Goal: Obtain resource: Download file/media

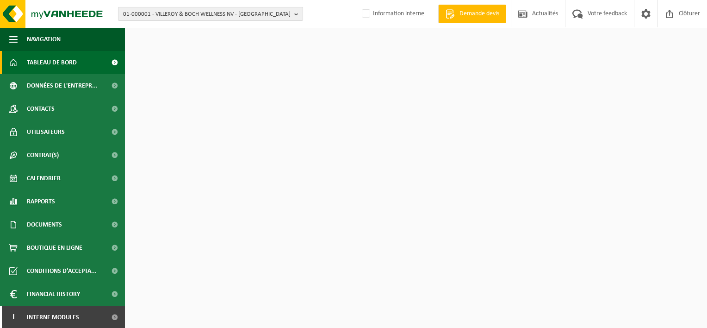
click at [169, 13] on span "01-000001 - VILLEROY & BOCH WELLNESS NV - ROESELARE" at bounding box center [207, 14] width 168 height 14
paste input "10-781257"
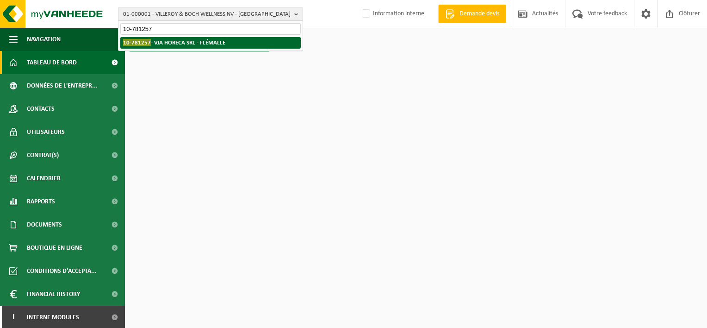
type input "10-781257"
click at [176, 44] on strong "10-781257 - VJA HORECA SRL - FLÉMALLE" at bounding box center [174, 42] width 102 height 7
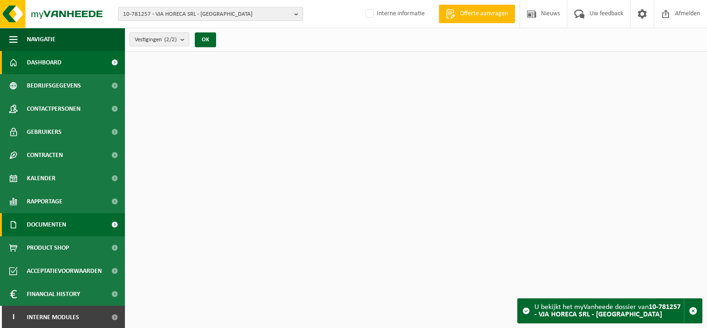
click at [50, 220] on span "Documenten" at bounding box center [46, 224] width 39 height 23
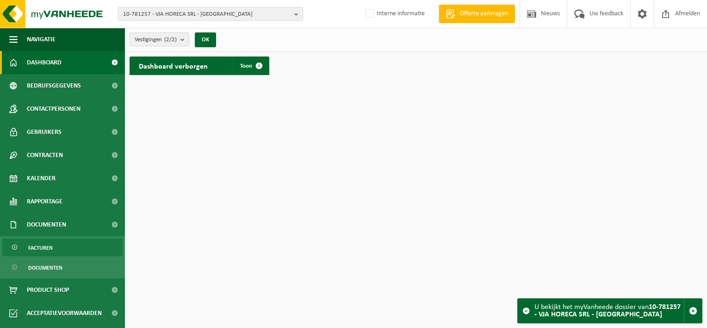
click at [48, 252] on span "Facturen" at bounding box center [40, 248] width 25 height 18
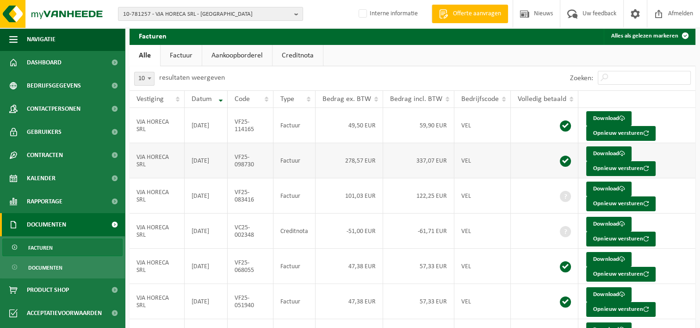
scroll to position [46, 0]
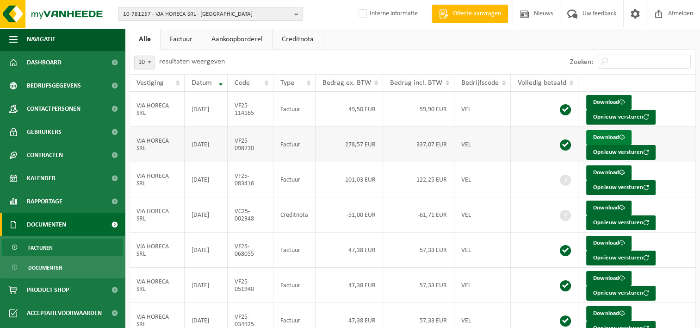
click at [613, 131] on link "Download" at bounding box center [608, 137] width 45 height 15
click at [596, 98] on link "Download" at bounding box center [608, 102] width 45 height 15
